Goal: Navigation & Orientation: Find specific page/section

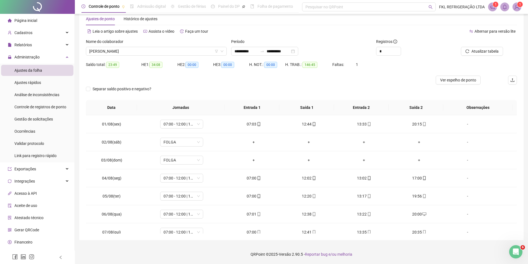
scroll to position [242, 0]
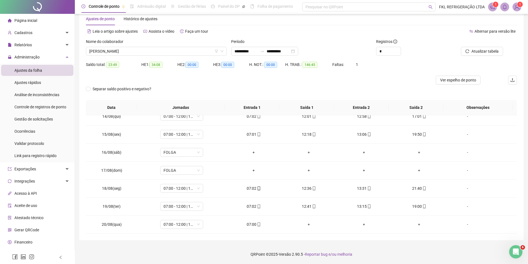
click at [27, 16] on div "Página inicial" at bounding box center [22, 20] width 29 height 11
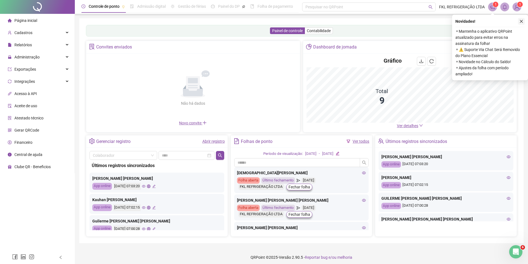
click at [521, 19] on button "button" at bounding box center [521, 21] width 7 height 7
